Goal: Task Accomplishment & Management: Use online tool/utility

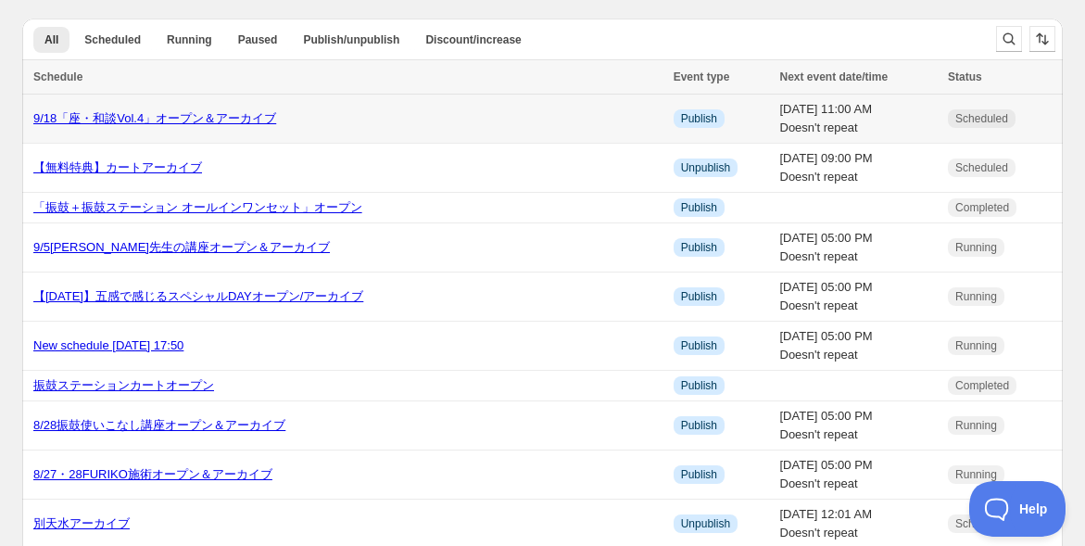
click at [238, 116] on link "9/18「座・和談Vol.4」オープン＆アーカイブ" at bounding box center [154, 118] width 243 height 14
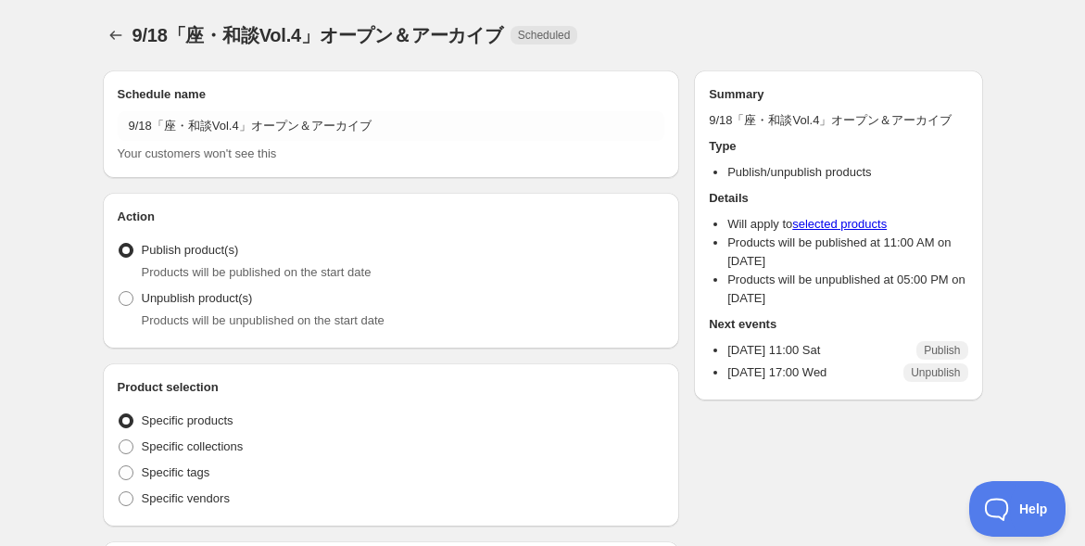
radio input "true"
checkbox input "true"
